Goal: Information Seeking & Learning: Check status

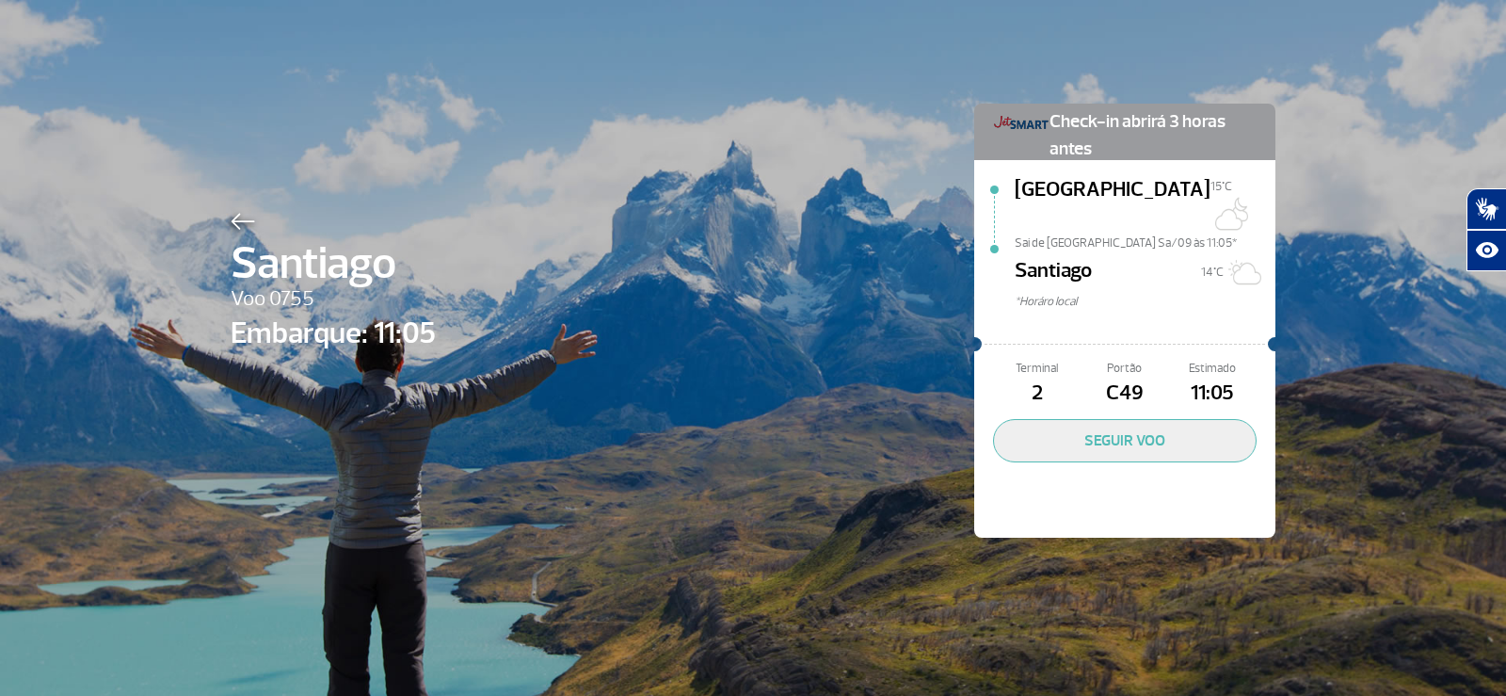
click at [231, 220] on img at bounding box center [243, 221] width 24 height 17
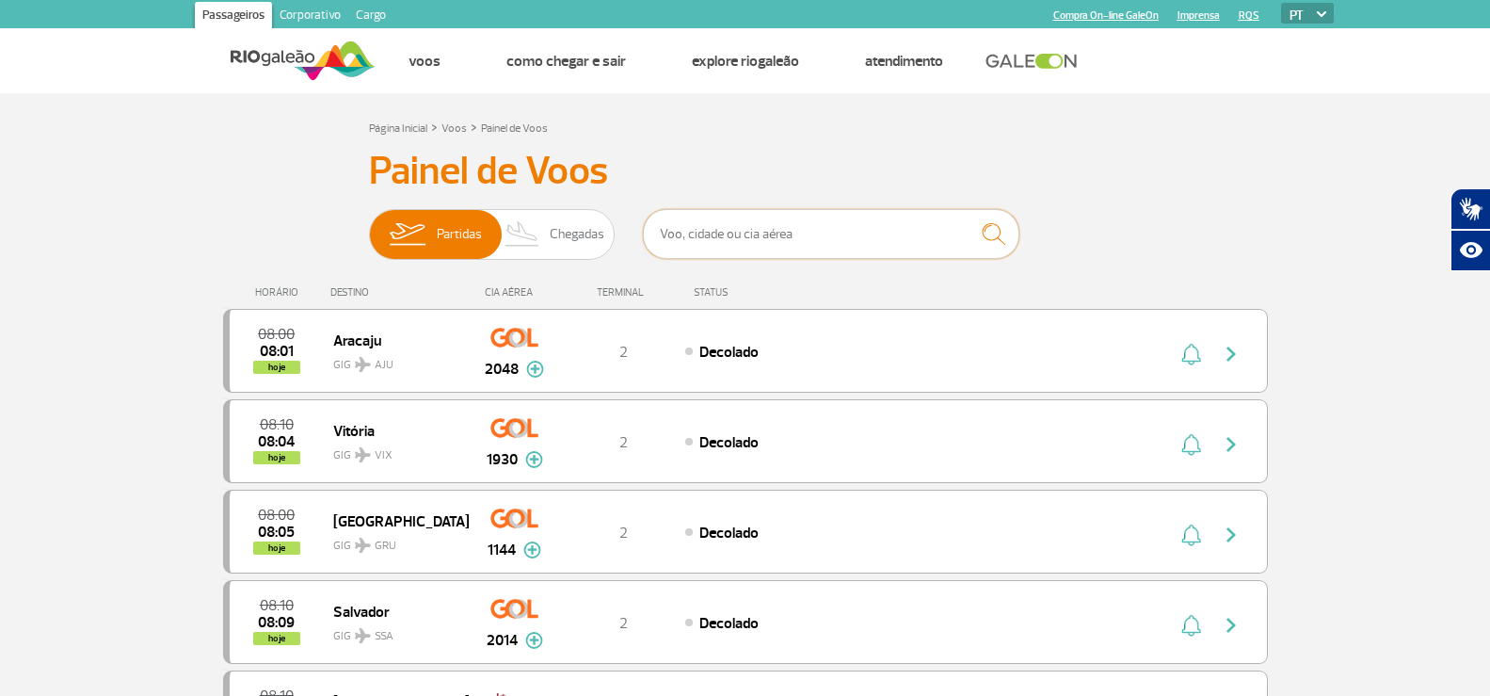
click at [708, 233] on input "text" at bounding box center [831, 234] width 377 height 50
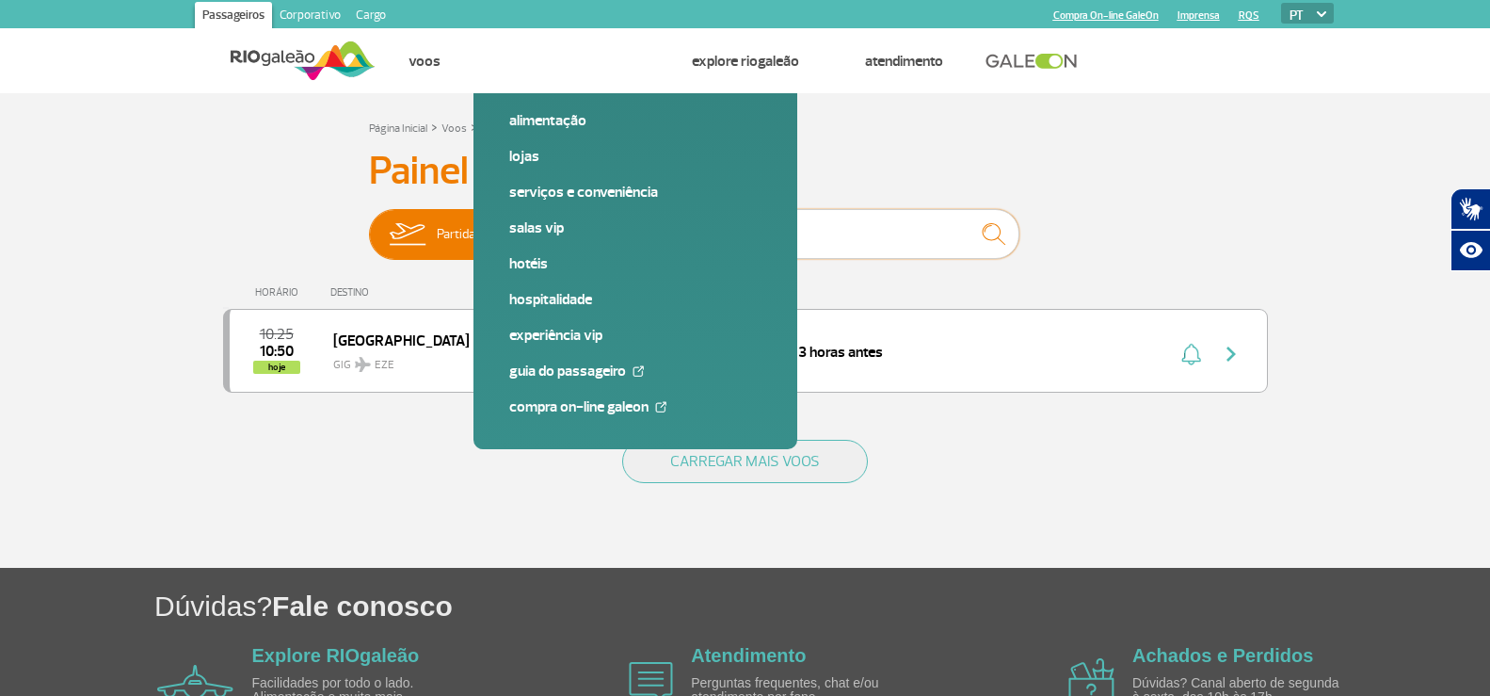
drag, startPoint x: 755, startPoint y: 232, endPoint x: 401, endPoint y: 220, distance: 354.1
click at [424, 220] on div "Partidas Chegadas 3817" at bounding box center [745, 237] width 753 height 56
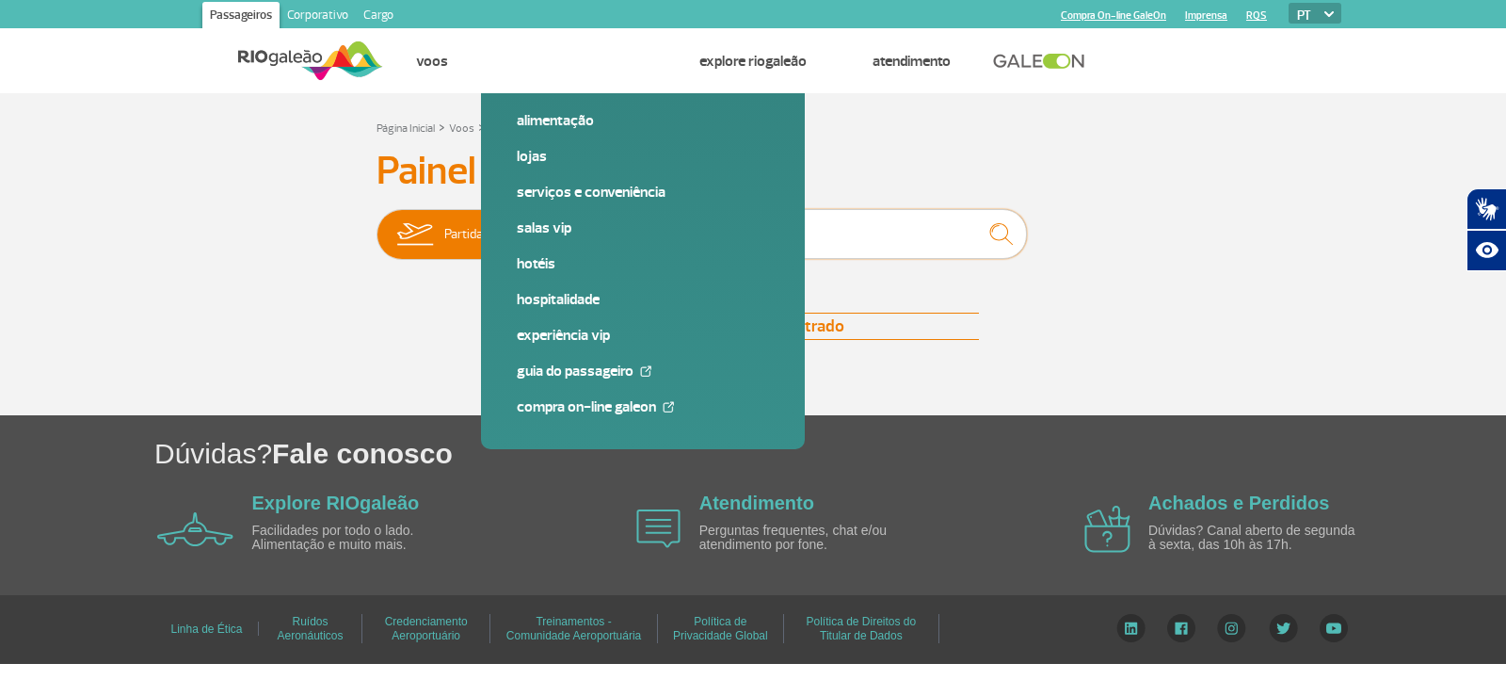
type input "lufthansa"
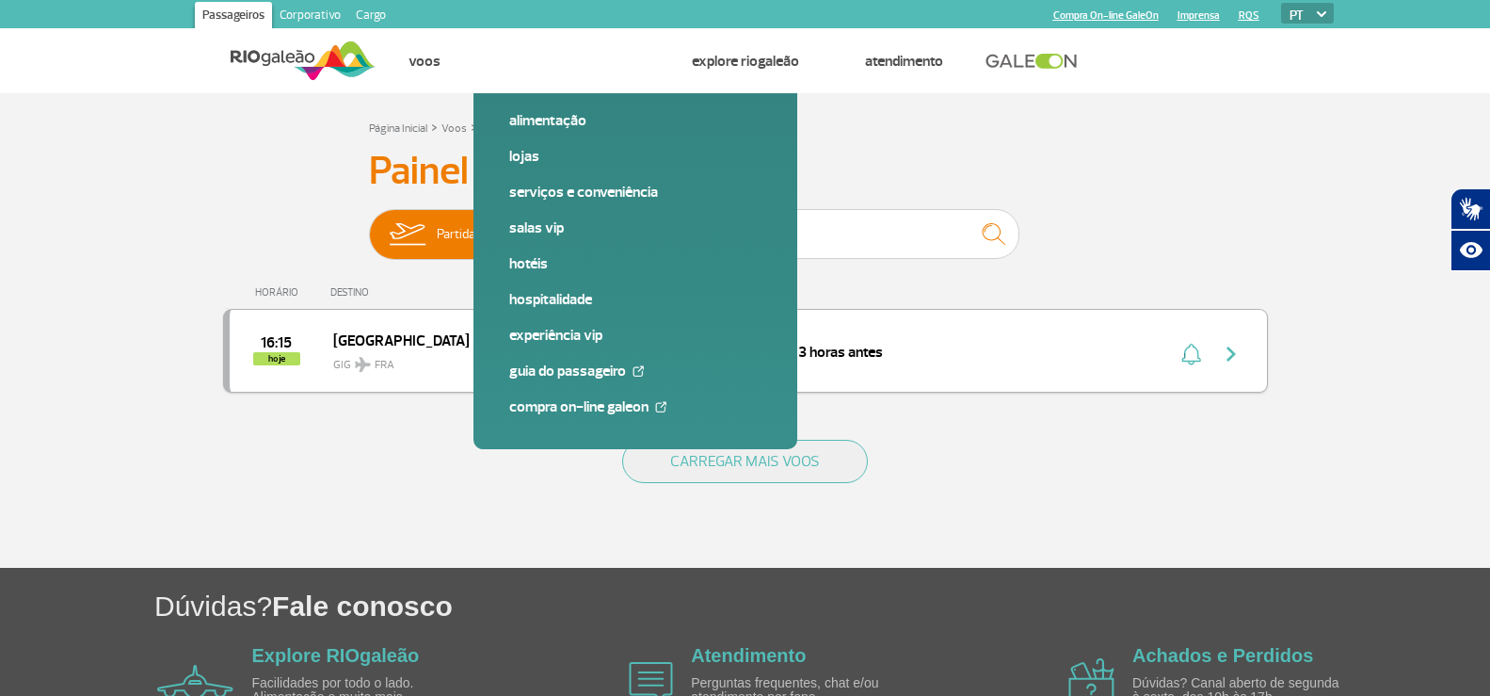
click at [648, 328] on div "16:15 hoje [GEOGRAPHIC_DATA] FRA 0501 2 Check-in abrirá 3 horas antes Parcerias…" at bounding box center [745, 351] width 1045 height 84
click at [646, 336] on div "16:15 hoje [GEOGRAPHIC_DATA] FRA 0501 2 Check-in abrirá 3 horas antes Parcerias…" at bounding box center [745, 351] width 1045 height 84
click at [717, 361] on span "Check-in abrirá 3 horas antes" at bounding box center [791, 352] width 184 height 19
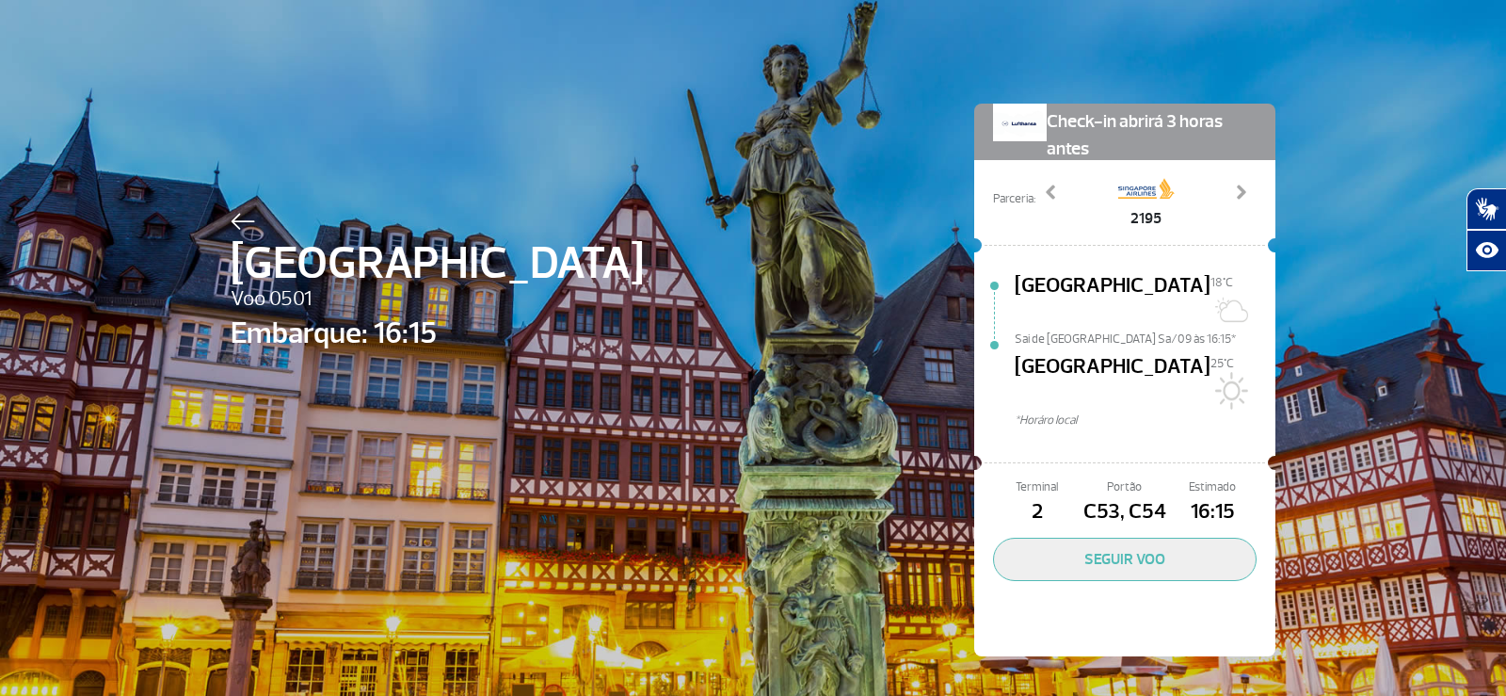
click at [231, 213] on img at bounding box center [243, 221] width 24 height 17
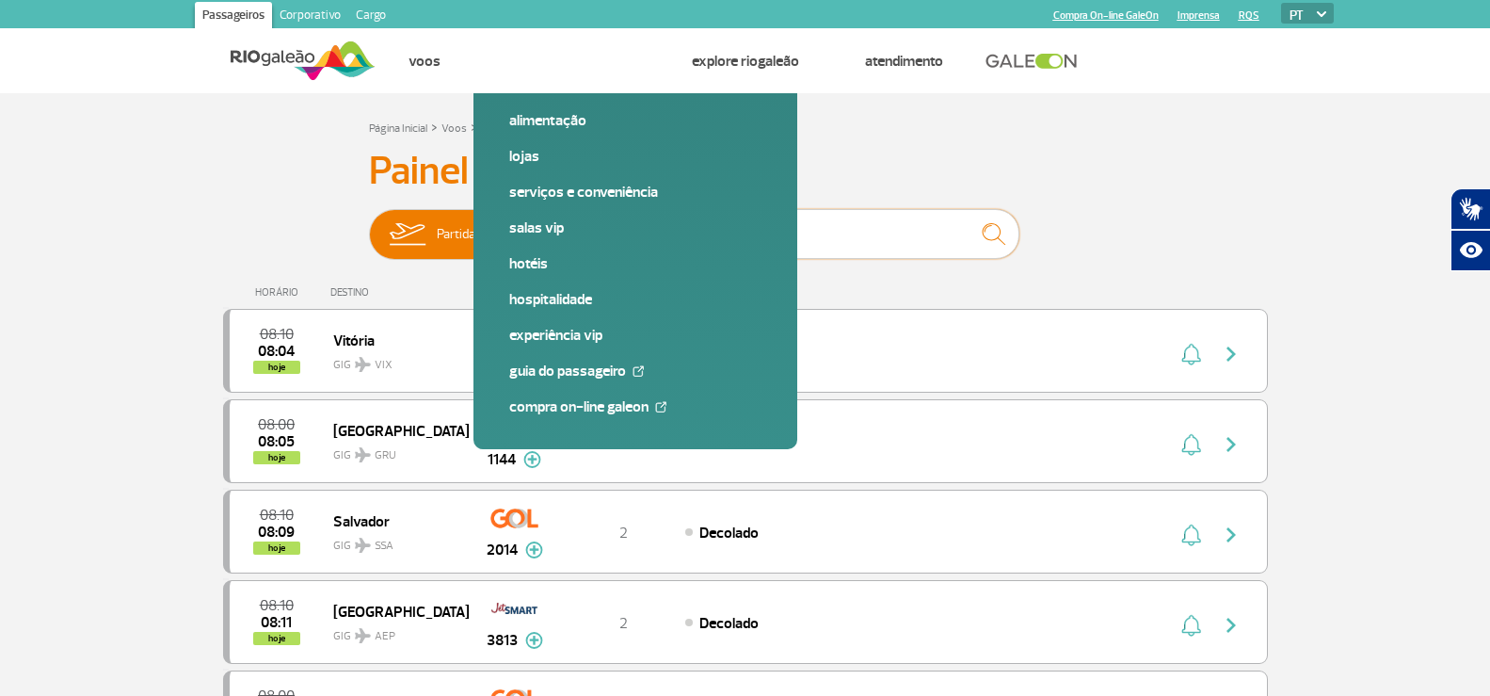
click at [709, 236] on input "text" at bounding box center [831, 234] width 377 height 50
drag, startPoint x: 1115, startPoint y: 113, endPoint x: 1095, endPoint y: 110, distance: 20.0
click at [770, 241] on input "text" at bounding box center [831, 234] width 377 height 50
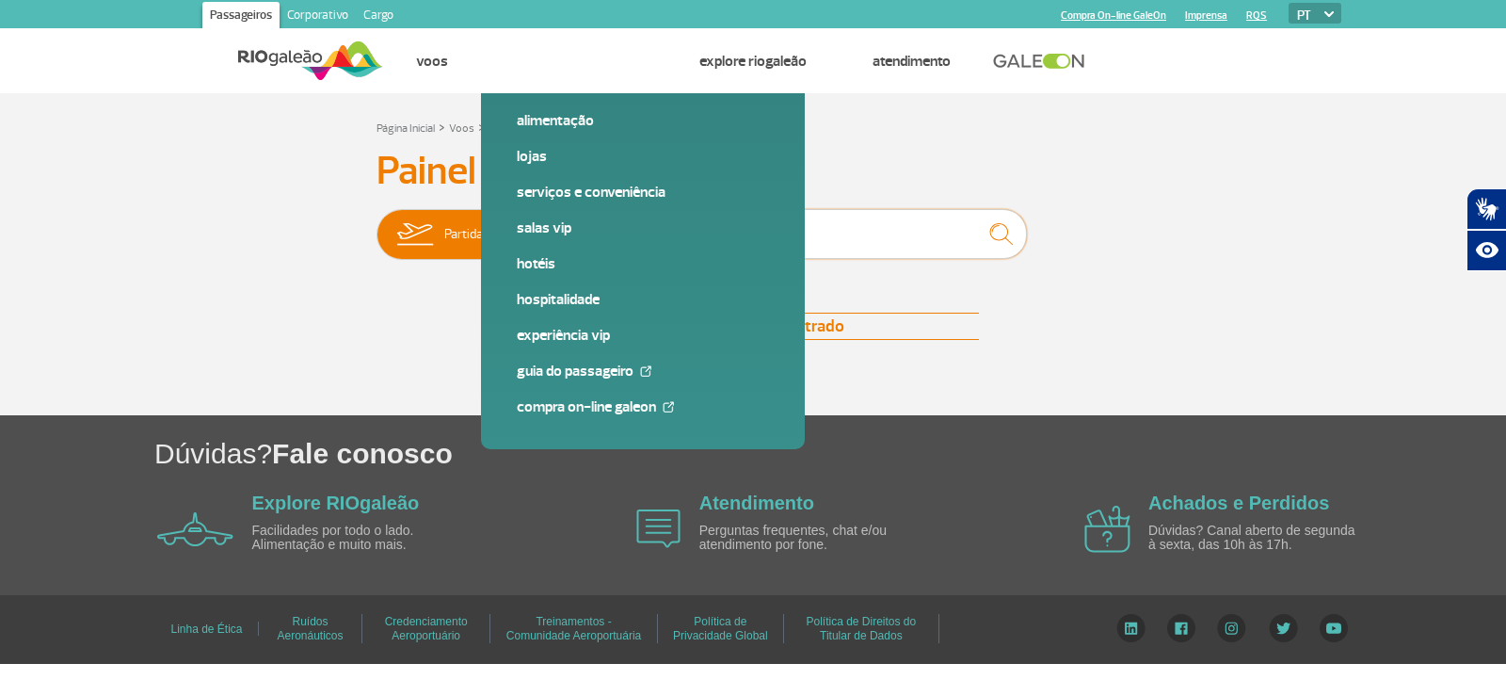
type input "4681"
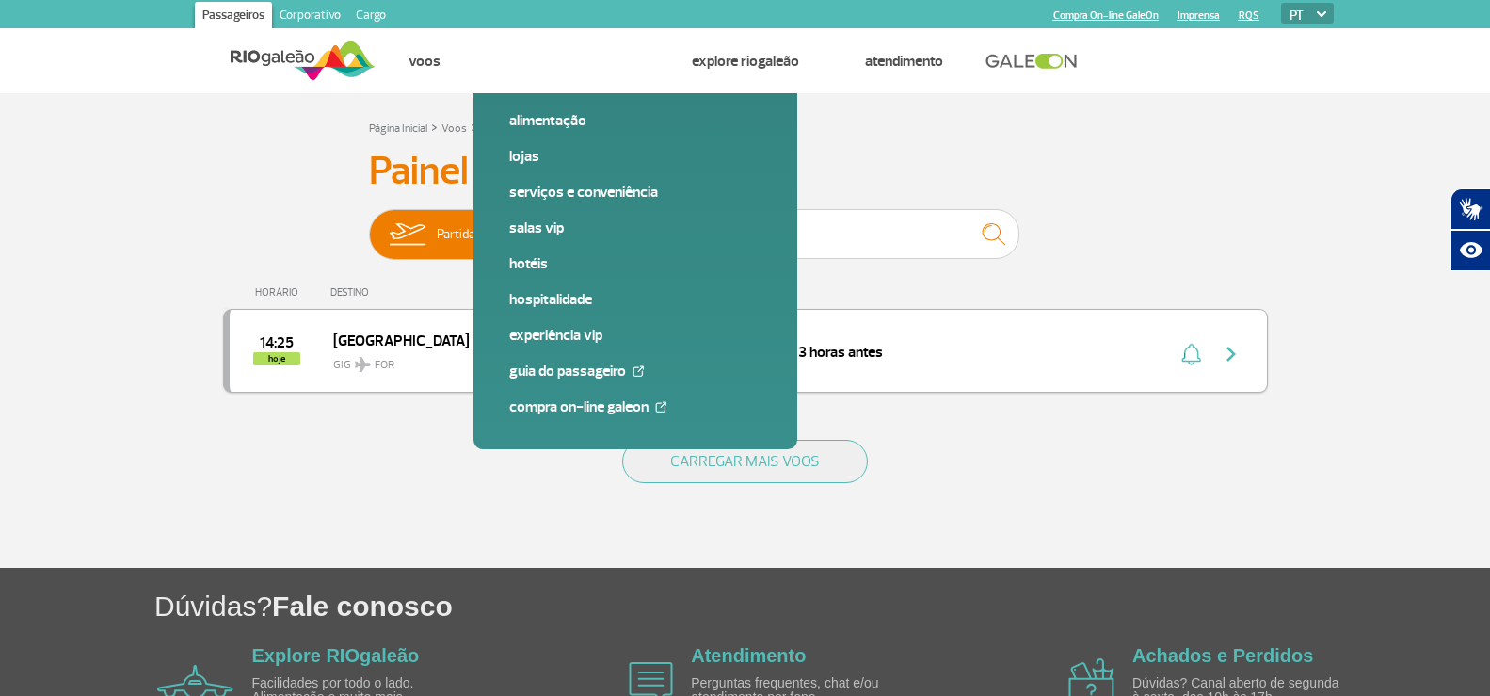
click at [922, 369] on div "14:25 hoje Fortaleza GIG FOR 4681 2 Check-in abrirá 3 horas antes Parcerias: De…" at bounding box center [745, 351] width 1045 height 84
click at [779, 372] on div "14:25 hoje Fortaleza GIG FOR 4681 2 Check-in abrirá 3 horas antes Parcerias: De…" at bounding box center [745, 351] width 1045 height 84
click at [780, 370] on div "14:25 hoje Fortaleza GIG FOR 4681 2 Check-in abrirá 3 horas antes Parcerias: De…" at bounding box center [745, 351] width 1045 height 84
click at [827, 352] on span "Check-in abrirá 3 horas antes" at bounding box center [791, 352] width 184 height 19
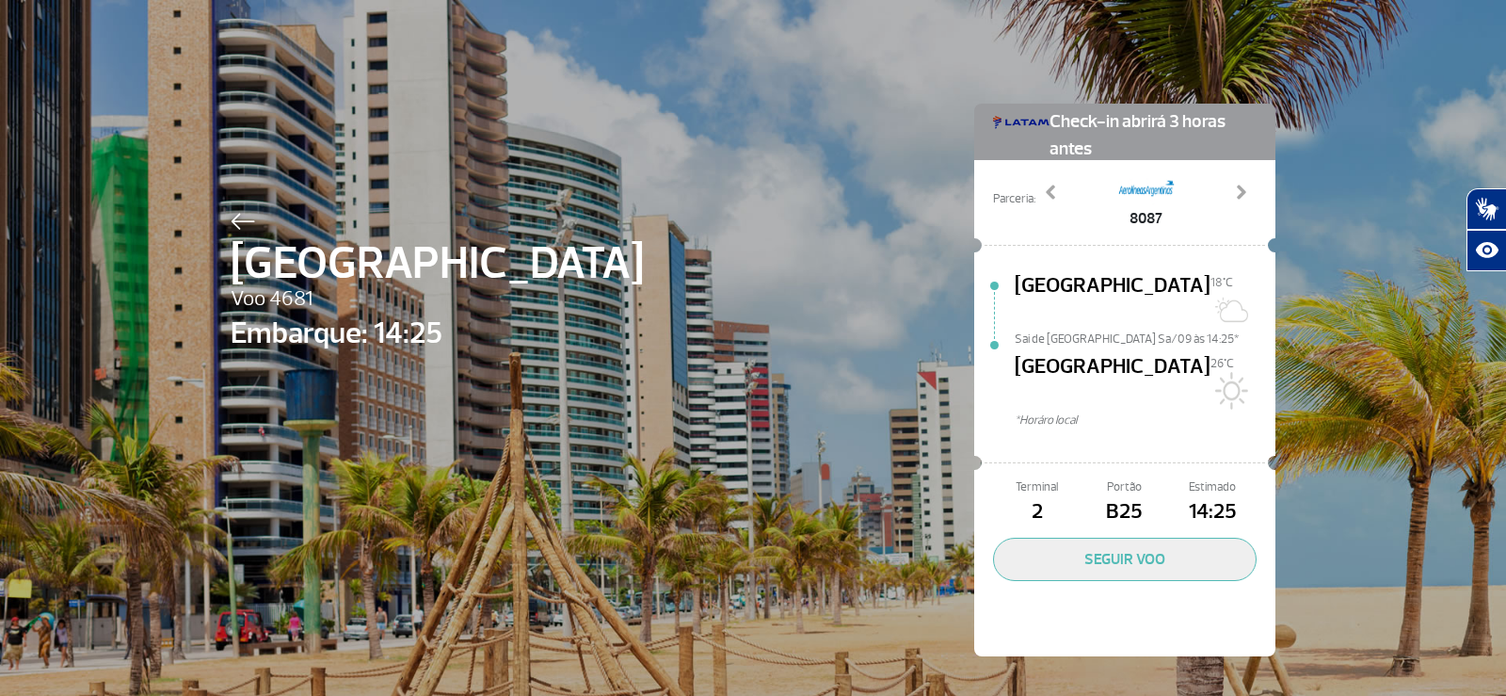
click at [233, 214] on img at bounding box center [243, 221] width 24 height 17
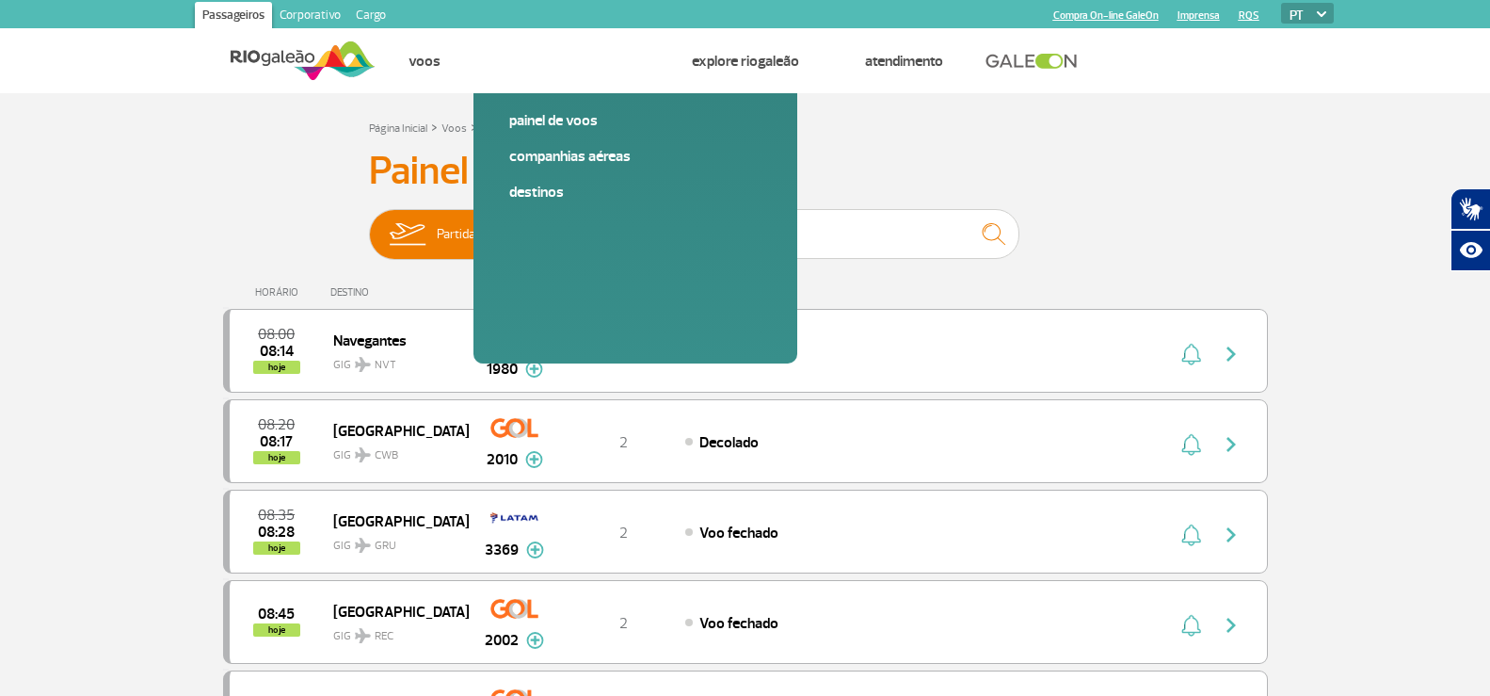
click at [995, 168] on h3 "Painel de Voos" at bounding box center [745, 171] width 753 height 47
click at [748, 255] on input "text" at bounding box center [831, 234] width 377 height 50
type input "2094"
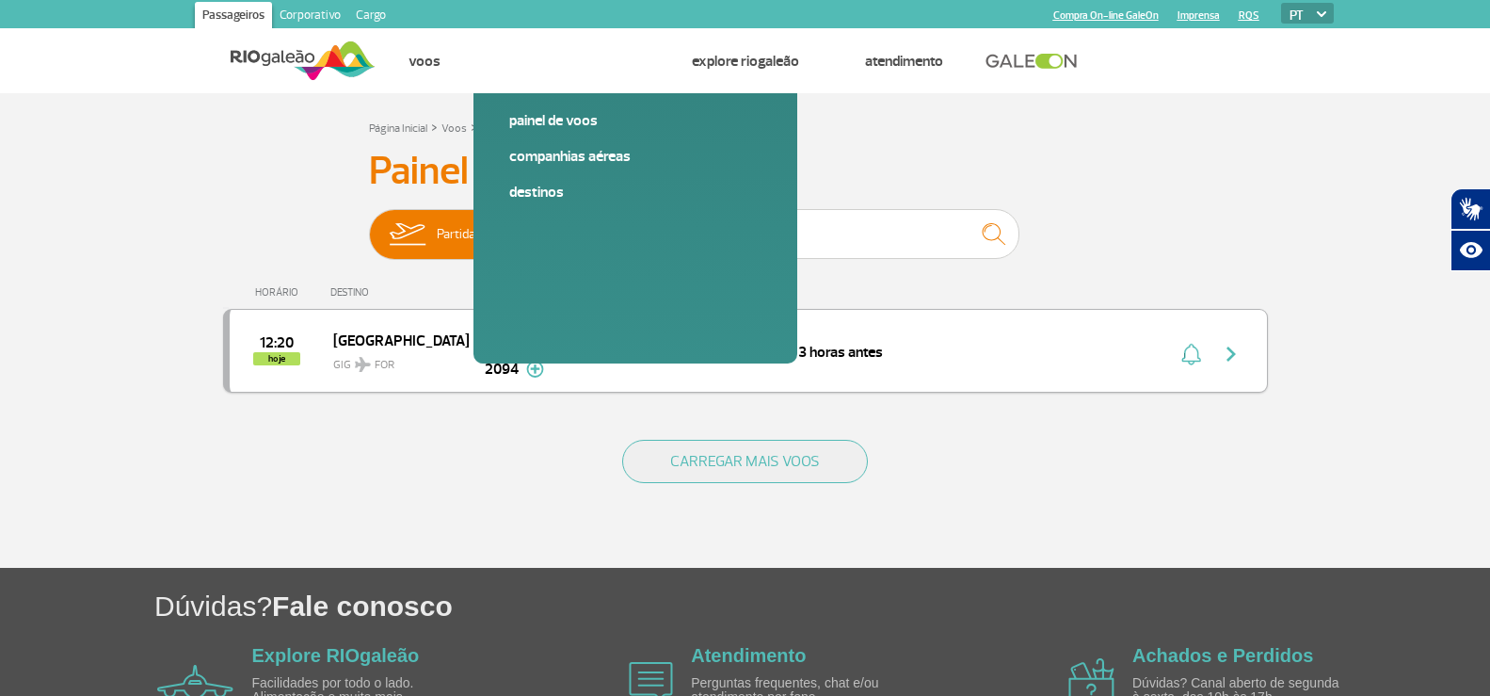
click at [675, 348] on div "2" at bounding box center [623, 351] width 124 height 21
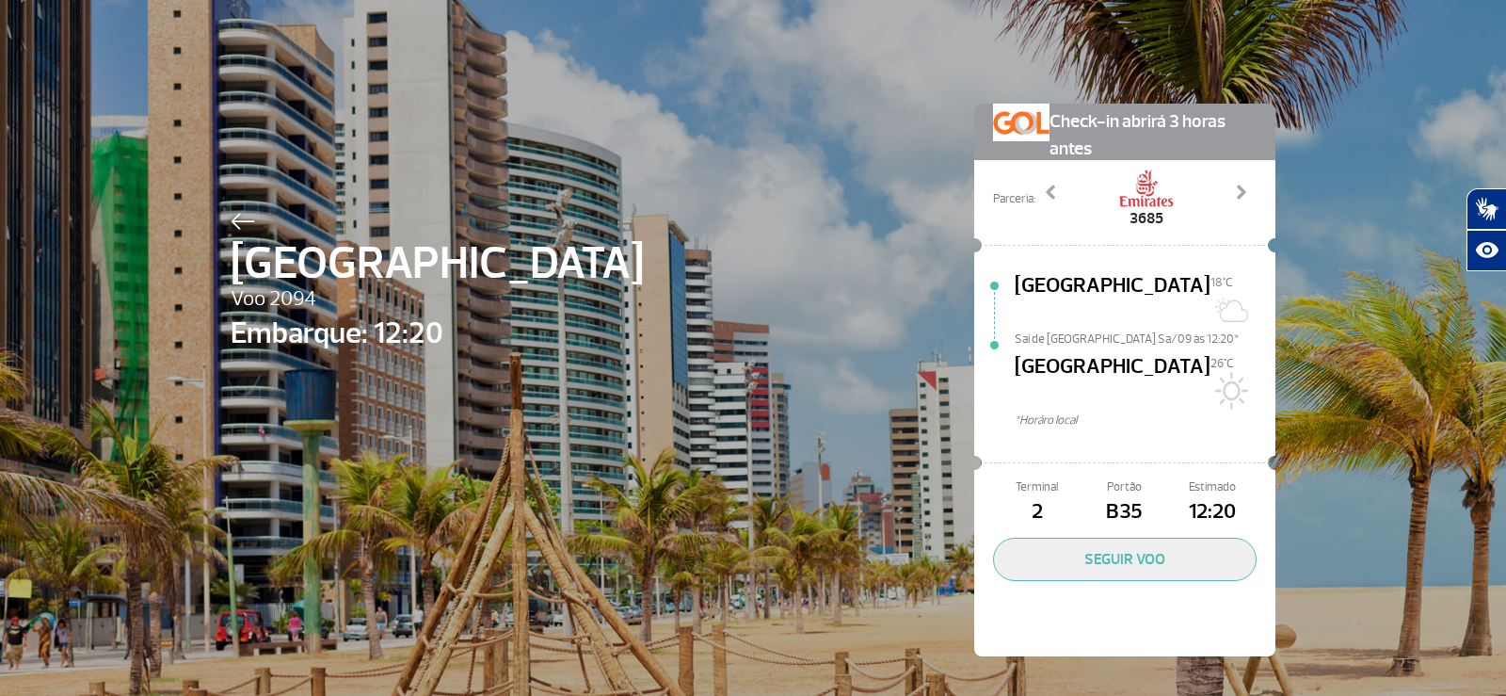
click at [231, 214] on img at bounding box center [243, 221] width 24 height 17
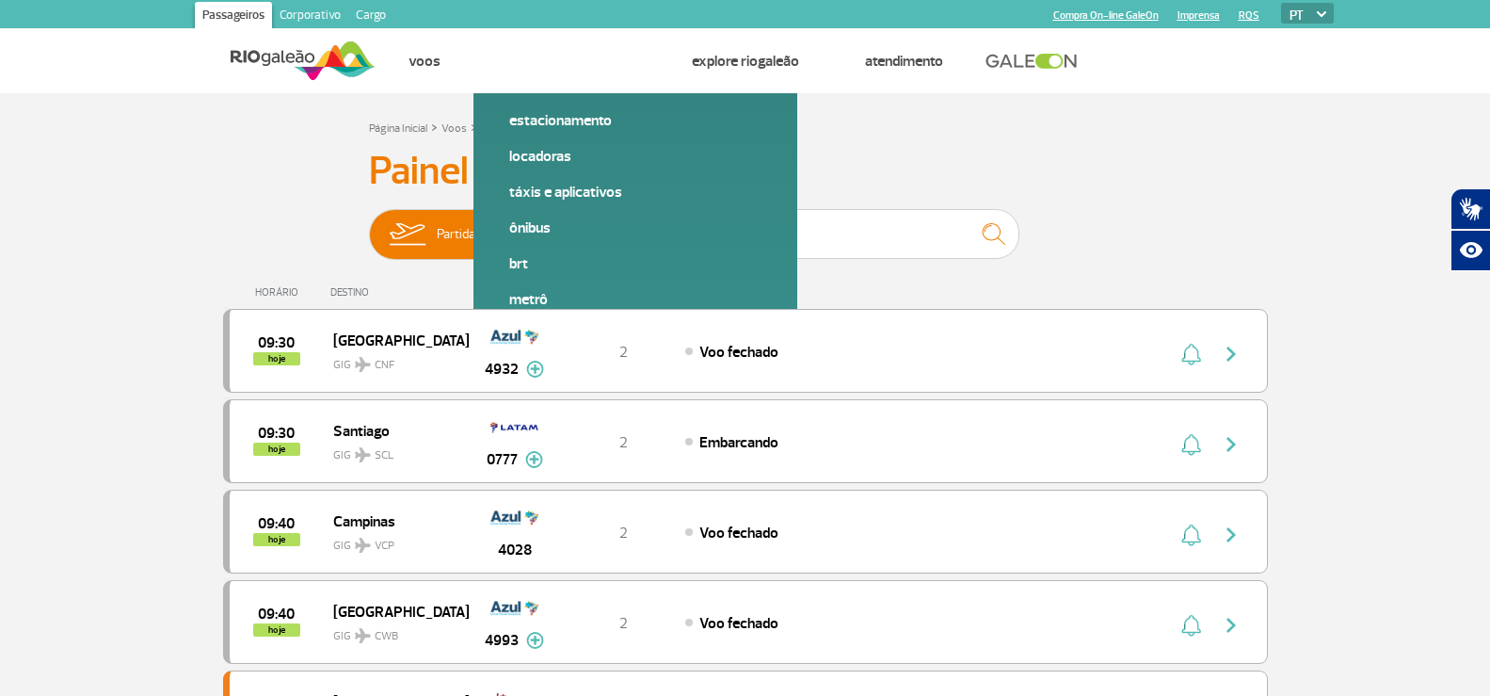
drag, startPoint x: 1121, startPoint y: 263, endPoint x: 1081, endPoint y: 262, distance: 40.5
click at [1121, 263] on div "Partidas Chegadas" at bounding box center [745, 237] width 753 height 56
